Goal: Find specific page/section: Find specific page/section

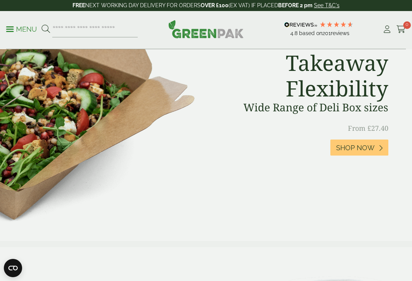
scroll to position [364, 0]
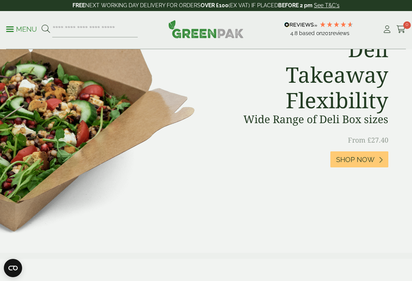
click at [379, 163] on icon at bounding box center [380, 159] width 4 height 7
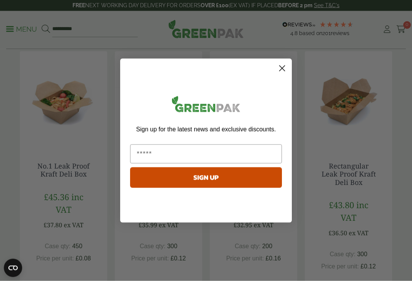
scroll to position [172, 0]
click at [279, 74] on circle "Close dialog" at bounding box center [282, 68] width 13 height 13
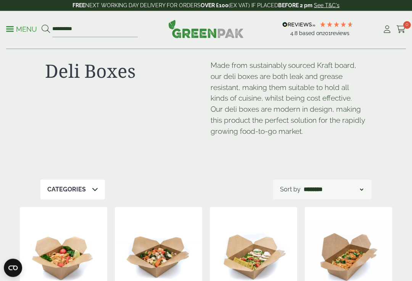
scroll to position [0, 0]
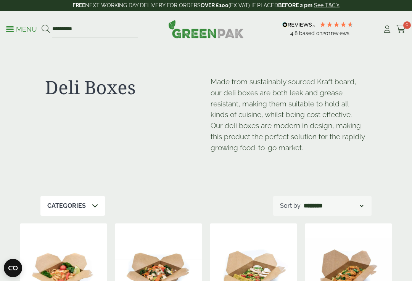
click at [16, 28] on p "Menu" at bounding box center [21, 29] width 31 height 9
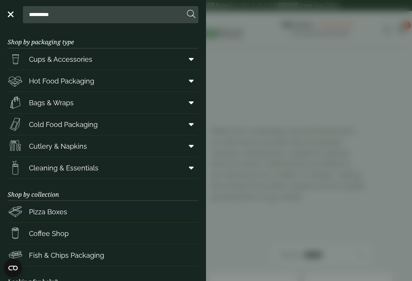
click at [190, 80] on icon at bounding box center [191, 81] width 5 height 8
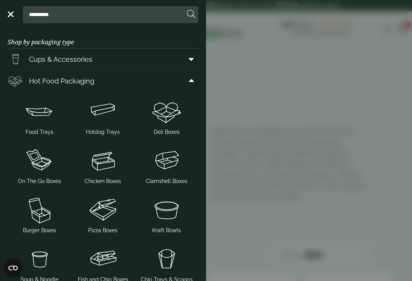
click at [162, 111] on img at bounding box center [167, 111] width 58 height 30
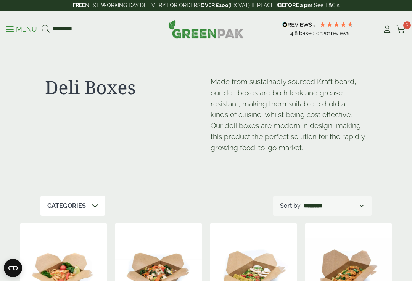
click at [20, 27] on p "Menu" at bounding box center [21, 29] width 31 height 9
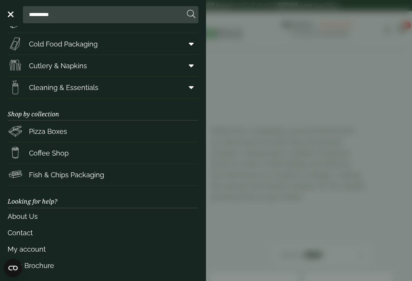
scroll to position [80, 0]
click at [49, 264] on link "2024 Brochure" at bounding box center [103, 265] width 191 height 16
click at [23, 231] on link "Contact" at bounding box center [103, 233] width 191 height 16
click at [26, 231] on link "Contact" at bounding box center [103, 233] width 191 height 16
click at [25, 229] on link "Contact" at bounding box center [103, 233] width 191 height 16
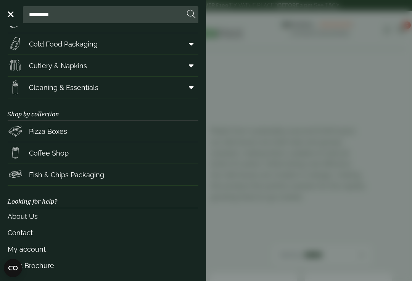
click at [13, 15] on link "Menu" at bounding box center [10, 14] width 8 height 8
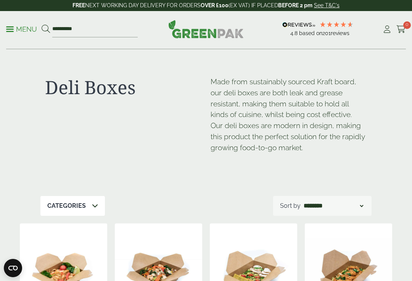
click at [18, 25] on p "Menu" at bounding box center [21, 29] width 31 height 9
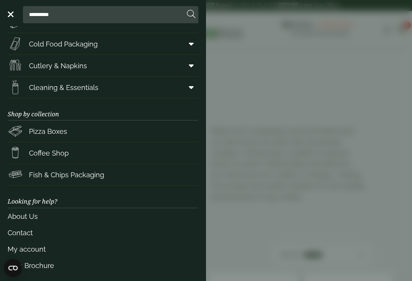
click at [11, 17] on link "Menu" at bounding box center [10, 14] width 8 height 8
